Goal: Transaction & Acquisition: Subscribe to service/newsletter

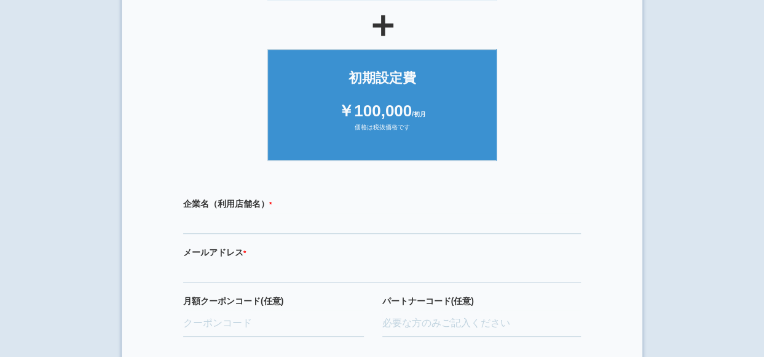
scroll to position [262, 0]
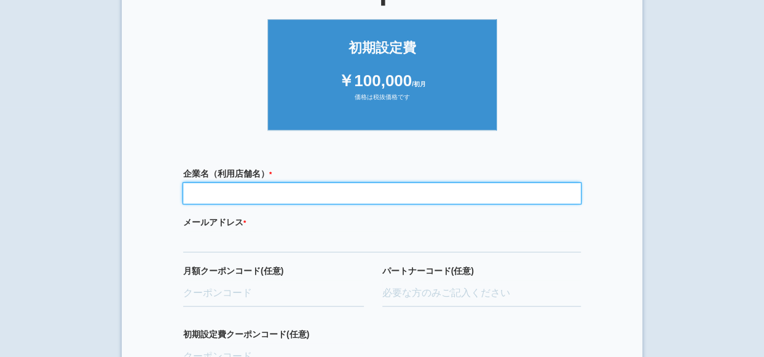
click at [259, 190] on input "text" at bounding box center [382, 193] width 398 height 21
type input "さぶろうべい富山[PERSON_NAME]店"
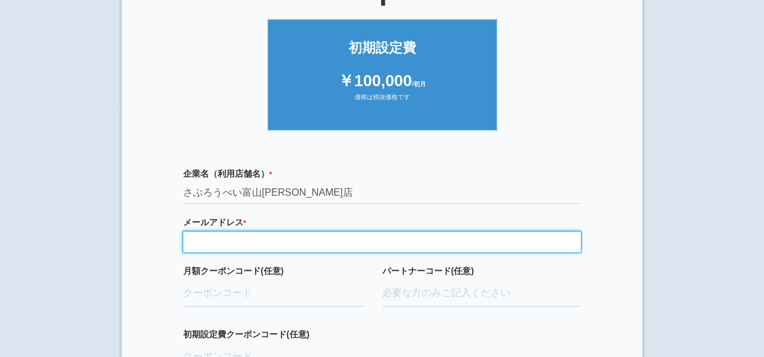
click at [232, 243] on input "email" at bounding box center [382, 241] width 398 height 21
type input "[EMAIL_ADDRESS][DOMAIN_NAME]"
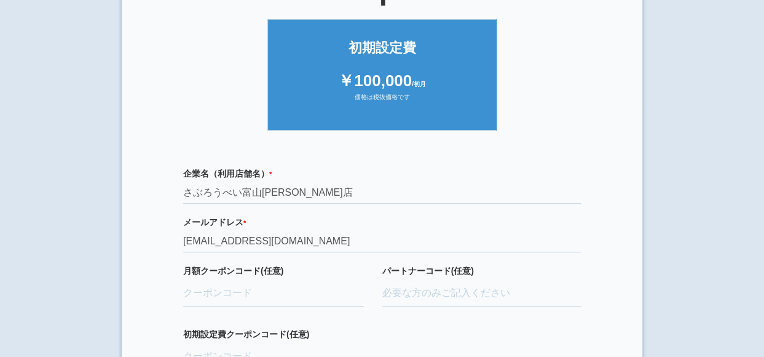
click at [436, 208] on div "企業名（利用店舗名） * 必須項目です さぶろうべい富山[PERSON_NAME]店 メールアドレス * 必須項目です 正しいメールアドレスを入力してください…" at bounding box center [381, 296] width 459 height 283
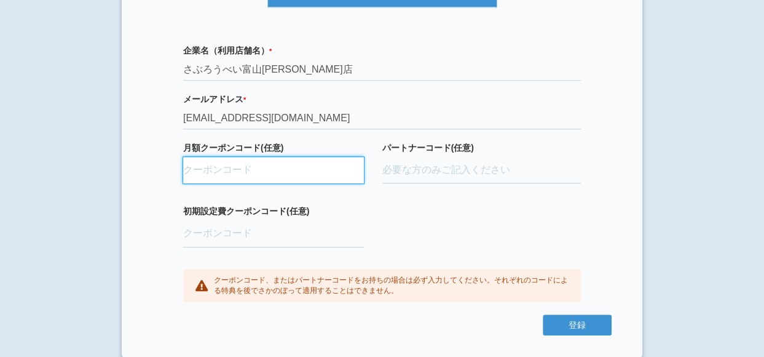
click at [257, 173] on input "月額クーポンコード(任意)" at bounding box center [273, 170] width 181 height 27
paste input "G0Jv9UDQ"
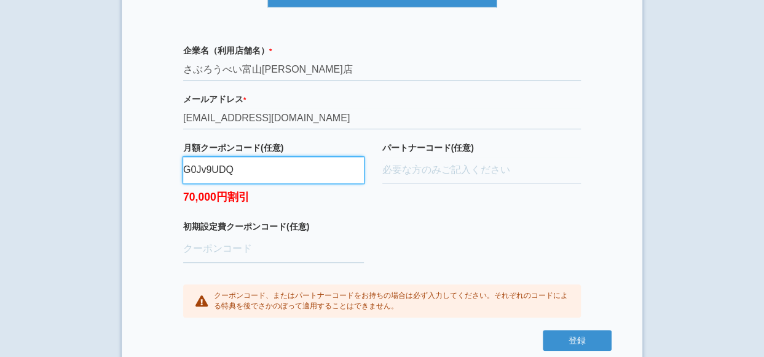
type input "G0Jv9UDQ"
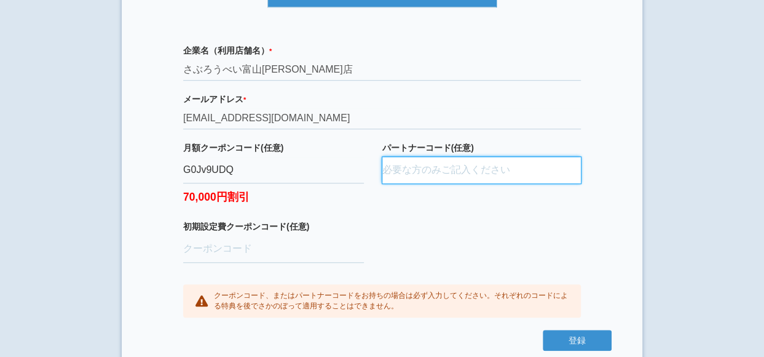
click at [405, 170] on input "パートナーコード(任意)" at bounding box center [481, 170] width 199 height 27
paste input "aBAaXUlM"
type input "aBAaXUlM"
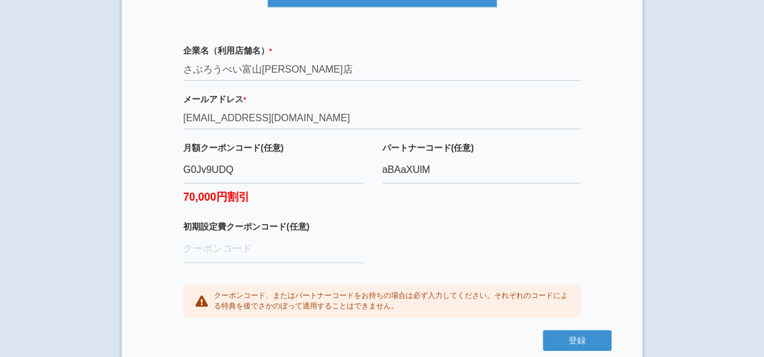
click at [406, 248] on div "企業名（利用店舗名） * 必須項目です さぶろうべい富山[PERSON_NAME]店 メールアドレス * 必須項目です 正しいメールアドレスを入力してください…" at bounding box center [381, 181] width 459 height 298
click at [263, 250] on input "初期設定費クーポンコード(任意)" at bounding box center [273, 249] width 181 height 27
drag, startPoint x: 435, startPoint y: 167, endPoint x: 370, endPoint y: 170, distance: 64.6
click at [370, 170] on div "月額クーポンコード(任意) G0Jv9UDQ 70,000円割引 パートナーコード(任意) aBAaXUlM" at bounding box center [382, 180] width 398 height 79
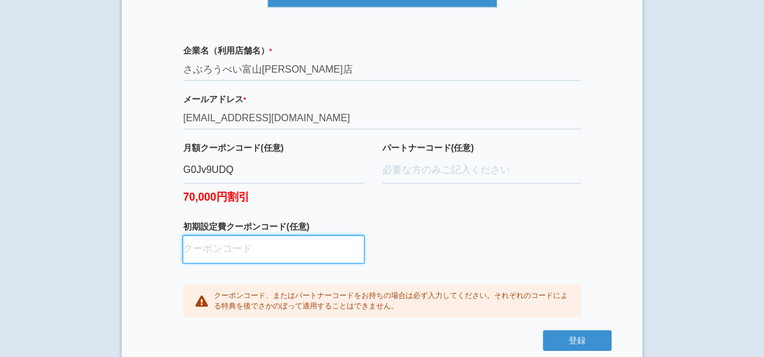
click at [259, 250] on input "初期設定費クーポンコード(任意)" at bounding box center [273, 249] width 181 height 27
paste input "aBAaXUlM"
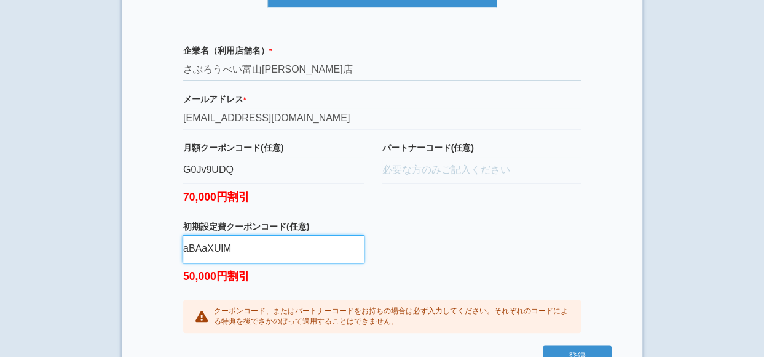
type input "aBAaXUlM"
click at [429, 242] on div "企業名（利用店舗名） * 必須項目です さぶろうべい富山[PERSON_NAME]店 メールアドレス * 必須項目です 正しいメールアドレスを入力してください…" at bounding box center [381, 189] width 459 height 314
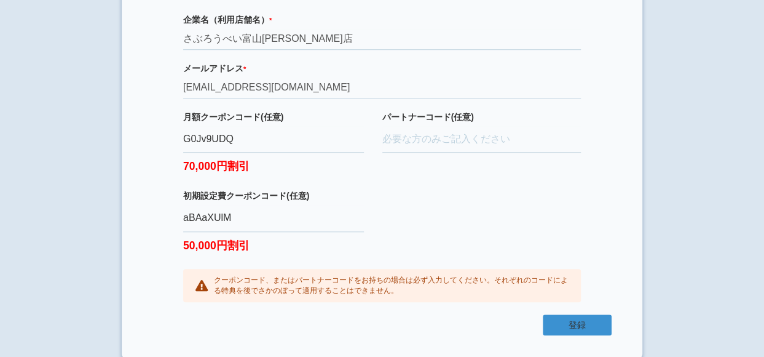
click at [581, 321] on button "登録" at bounding box center [577, 324] width 69 height 21
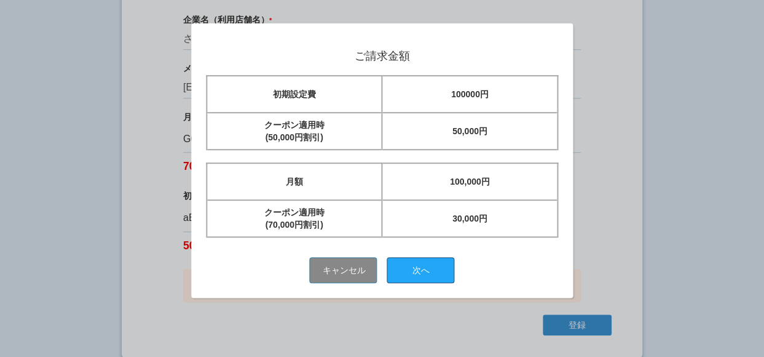
click at [442, 266] on button "次へ" at bounding box center [421, 270] width 68 height 26
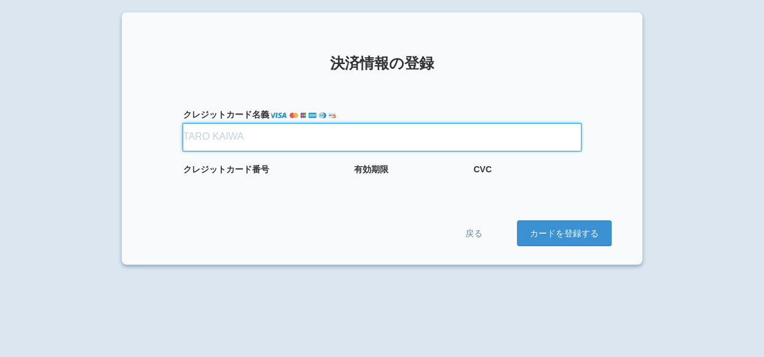
click at [234, 141] on input "クレジット カード名義" at bounding box center [382, 137] width 398 height 27
click at [280, 136] on input "クレジット カード名義" at bounding box center [382, 137] width 398 height 27
type input "[CREDIT_CARD_NUMBER]"
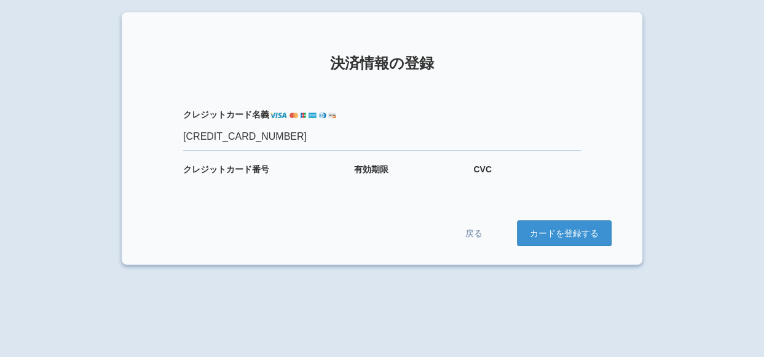
click at [574, 86] on form "クレジット カード名義 4582690004092439 クレジット カード番号 有効期限 CVC 戻る カードを登録する" at bounding box center [381, 165] width 459 height 162
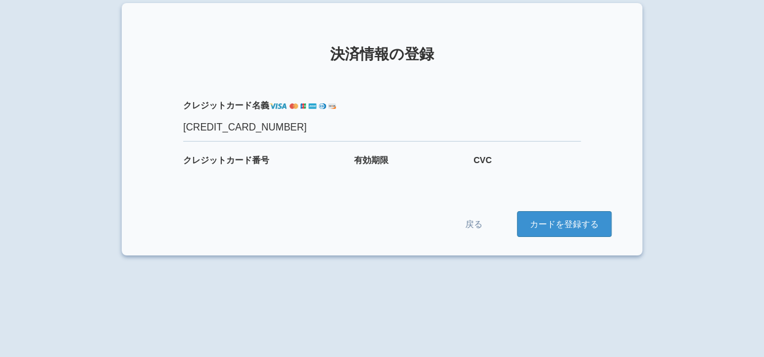
scroll to position [12, 0]
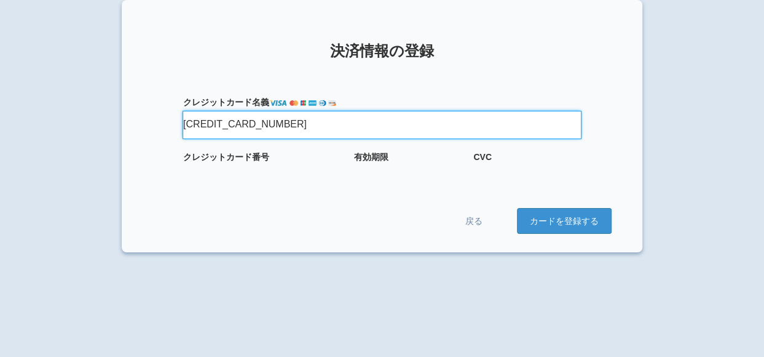
drag, startPoint x: 332, startPoint y: 125, endPoint x: 171, endPoint y: 132, distance: 161.2
click at [171, 132] on div "クレジット カード名義 4582690004092439" at bounding box center [381, 123] width 459 height 55
click at [263, 124] on input "クレジット カード名義" at bounding box center [382, 124] width 398 height 27
click at [266, 125] on input "クレジット カード名義" at bounding box center [382, 124] width 398 height 27
type input "KANRIHONBU"
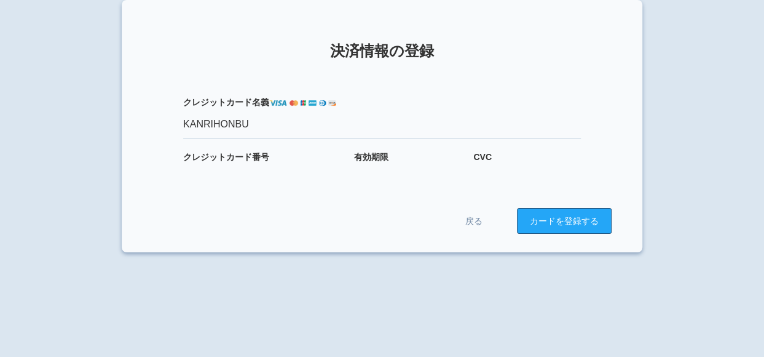
click at [587, 221] on button "カードを登録する" at bounding box center [564, 221] width 95 height 26
